Goal: Task Accomplishment & Management: Manage account settings

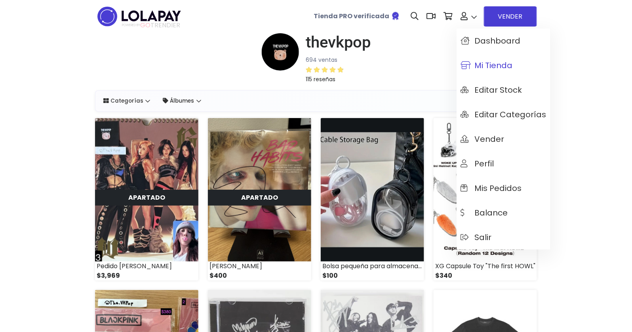
click at [483, 70] on span "Mi tienda" at bounding box center [486, 65] width 52 height 9
click at [472, 184] on span "Mis pedidos" at bounding box center [490, 188] width 61 height 9
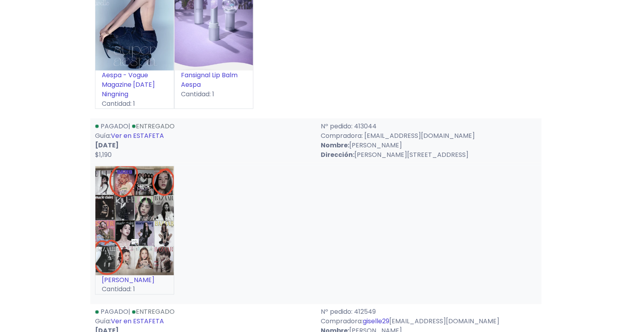
scroll to position [193, 0]
